Goal: Check status: Check status

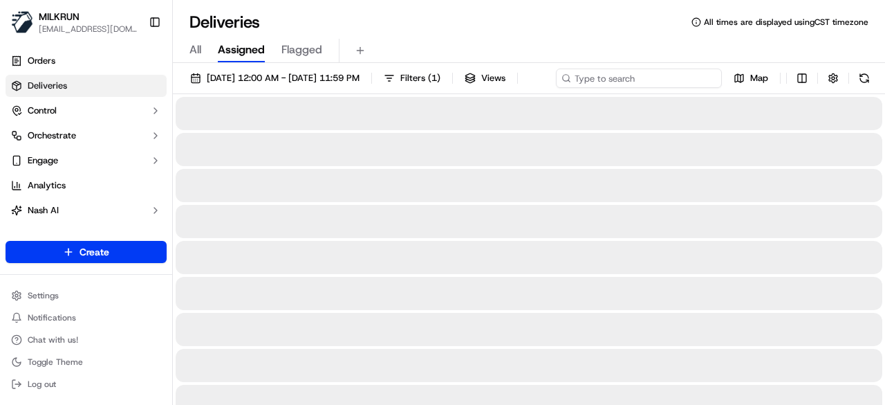
click at [689, 76] on div "[DATE] 12:00 AM - [DATE] 11:59 PM Filters ( 1 ) Views Map" at bounding box center [529, 81] width 712 height 26
paste input "c0273cce-25ee-4b10-856d-7f9858e8ba5f"
type input "c0273cce-25ee-4b10-856d-7f9858e8ba5f"
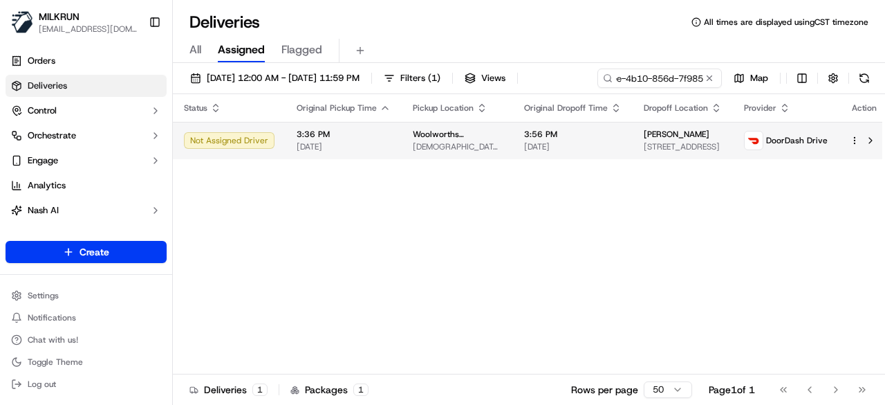
click at [564, 160] on div "Status Original Pickup Time Pickup Location Original Dropoff Time Dropoff Locat…" at bounding box center [531, 234] width 717 height 280
click at [609, 140] on td "3:56 PM [DATE]" at bounding box center [573, 140] width 120 height 37
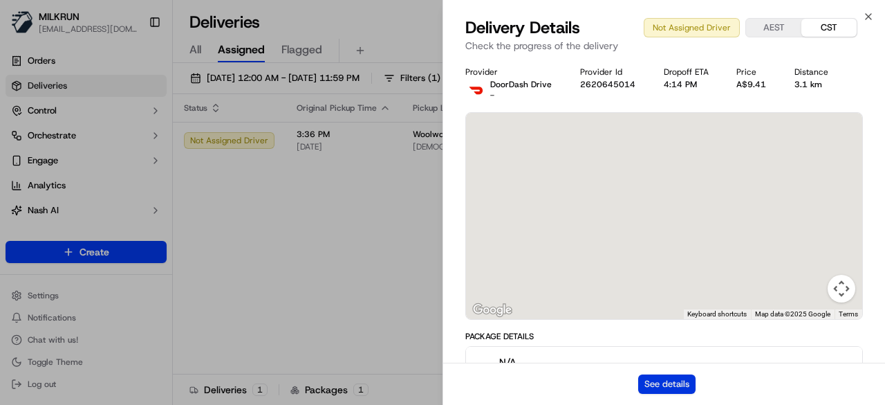
click at [682, 382] on button "See details" at bounding box center [666, 383] width 57 height 19
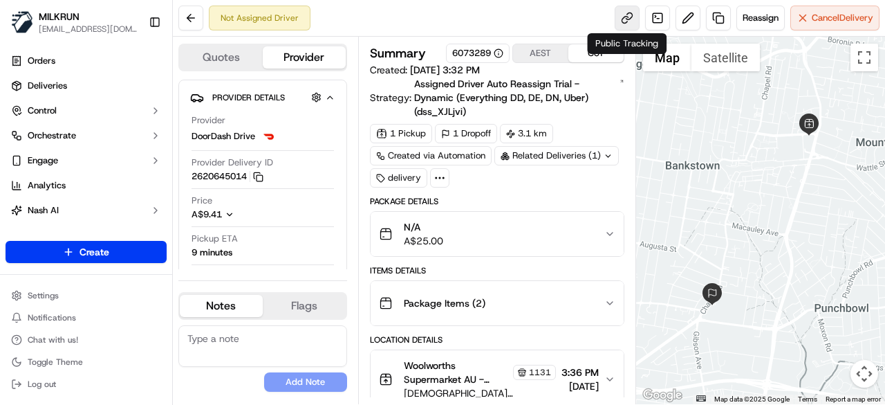
click at [628, 21] on link at bounding box center [627, 18] width 25 height 25
